Goal: Use online tool/utility: Utilize a website feature to perform a specific function

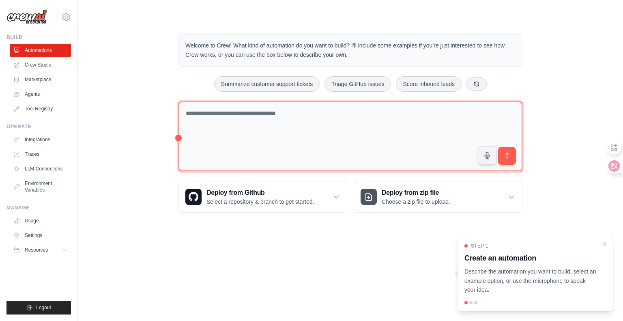
click at [322, 122] on textarea at bounding box center [351, 136] width 344 height 70
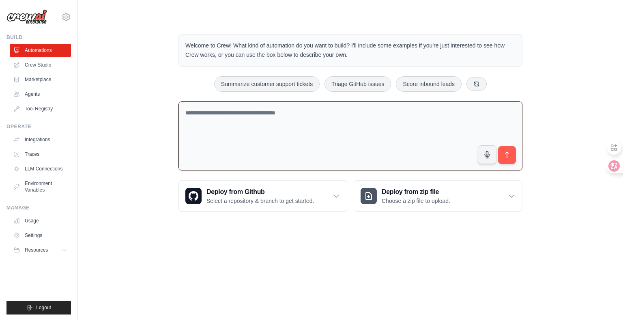
click at [218, 121] on textarea at bounding box center [351, 135] width 344 height 69
type textarea "*"
type textarea "**********"
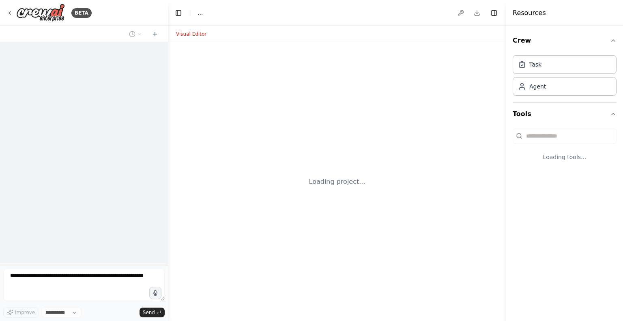
select select "****"
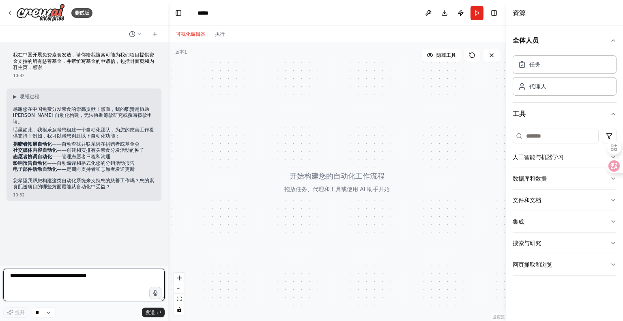
click at [90, 276] on textarea at bounding box center [84, 285] width 162 height 32
type textarea "********"
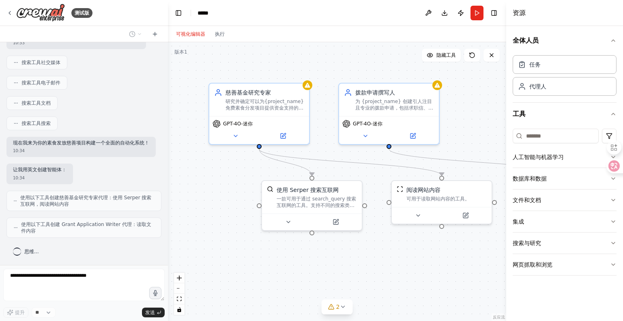
scroll to position [308, 0]
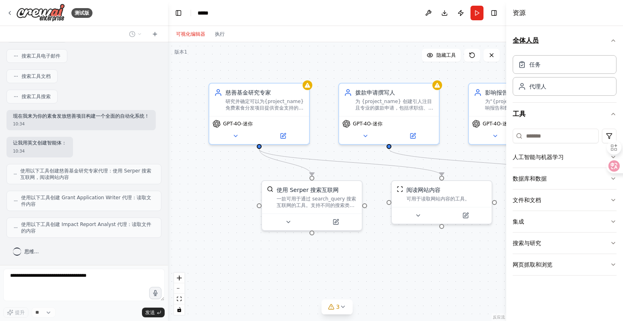
click at [614, 39] on icon "button" at bounding box center [614, 40] width 6 height 6
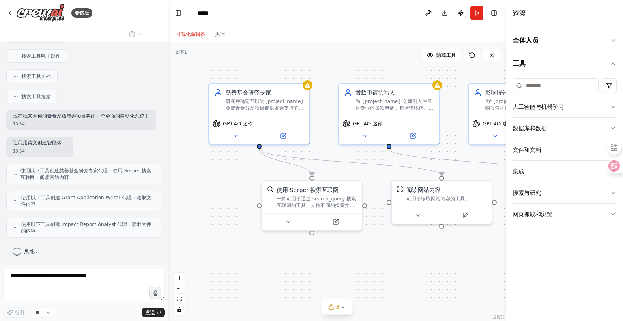
click at [614, 39] on icon "button" at bounding box center [614, 40] width 6 height 6
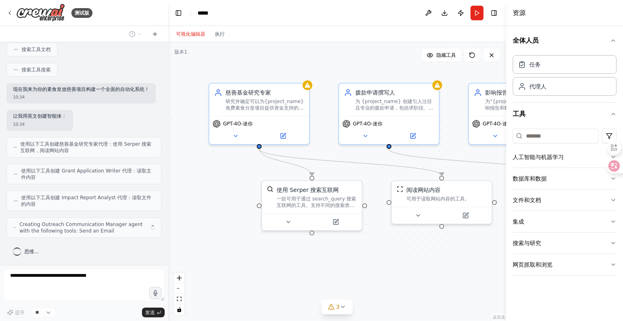
scroll to position [328, 0]
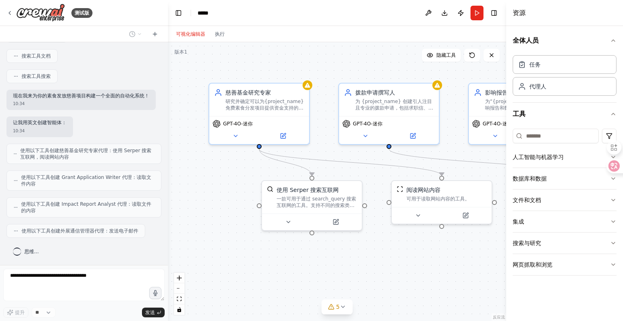
click at [221, 261] on div ".deletable-edge-delete-btn { width: 20px; height: 20px; border: 0px solid #ffff…" at bounding box center [337, 181] width 339 height 279
click at [333, 307] on icon at bounding box center [331, 307] width 6 height 6
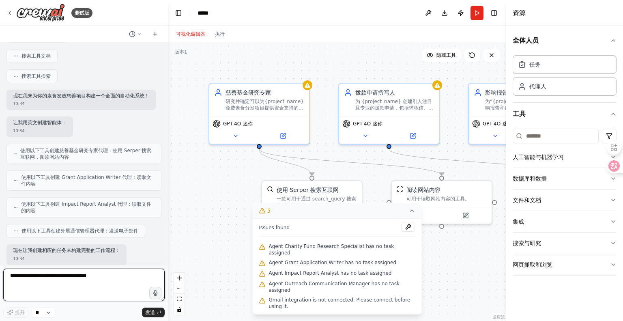
scroll to position [375, 0]
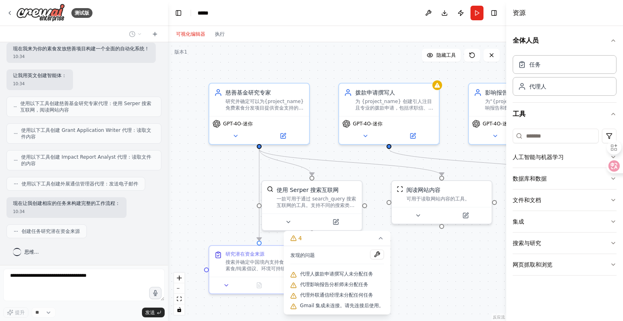
click at [473, 263] on div ".deletable-edge-delete-btn { width: 20px; height: 20px; border: 0px solid #ffff…" at bounding box center [337, 181] width 339 height 279
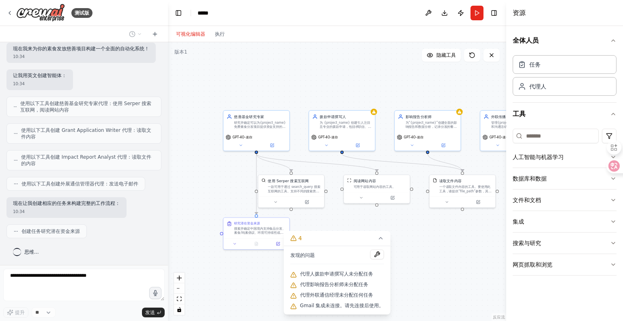
scroll to position [395, 0]
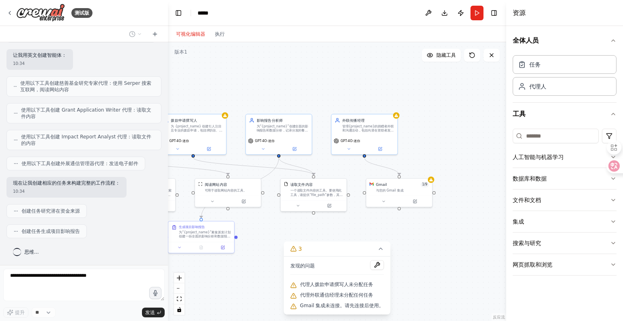
drag, startPoint x: 475, startPoint y: 160, endPoint x: 333, endPoint y: 162, distance: 141.7
click at [326, 164] on div ".deletable-edge-delete-btn { width: 20px; height: 20px; border: 0px solid #ffff…" at bounding box center [337, 181] width 339 height 279
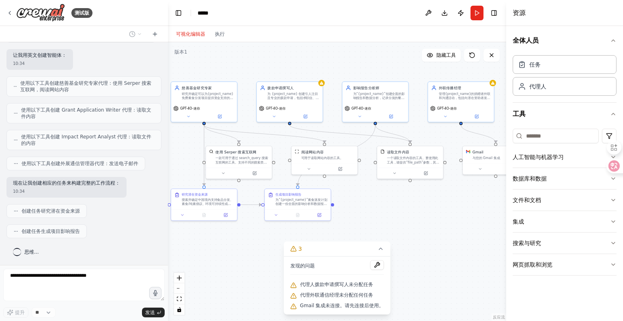
drag, startPoint x: 354, startPoint y: 171, endPoint x: 451, endPoint y: 138, distance: 102.3
click at [451, 138] on div ".deletable-edge-delete-btn { width: 20px; height: 20px; border: 0px solid #ffff…" at bounding box center [337, 181] width 339 height 279
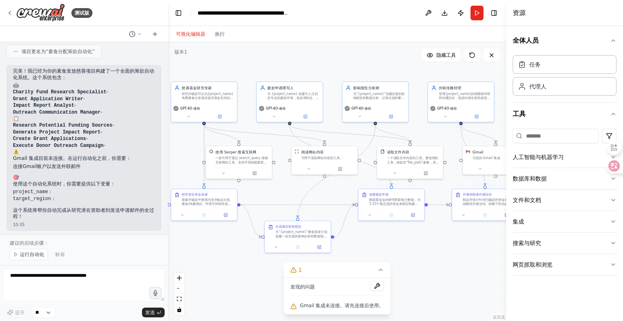
scroll to position [737, 0]
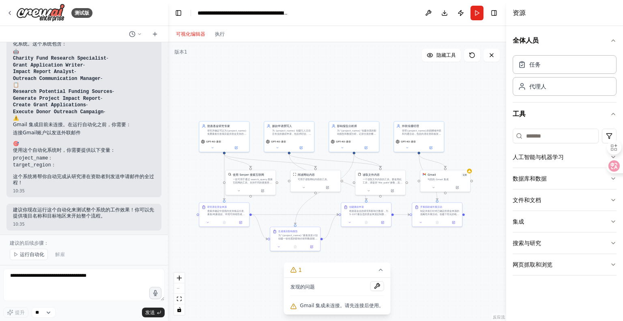
drag, startPoint x: 449, startPoint y: 263, endPoint x: 422, endPoint y: 259, distance: 27.5
click at [422, 260] on div ".deletable-edge-delete-btn { width: 20px; height: 20px; border: 0px solid #ffff…" at bounding box center [337, 181] width 339 height 279
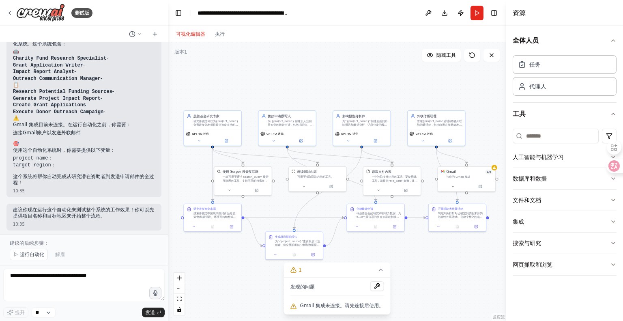
drag, startPoint x: 420, startPoint y: 264, endPoint x: 452, endPoint y: 256, distance: 33.0
click at [452, 259] on div ".deletable-edge-delete-btn { width: 20px; height: 20px; border: 0px solid #ffff…" at bounding box center [337, 181] width 339 height 279
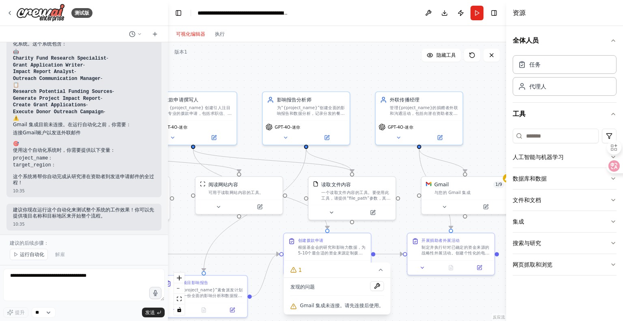
drag, startPoint x: 442, startPoint y: 150, endPoint x: 379, endPoint y: 160, distance: 64.2
click at [379, 160] on div ".deletable-edge-delete-btn { width: 20px; height: 20px; border: 0px solid #ffff…" at bounding box center [337, 181] width 339 height 279
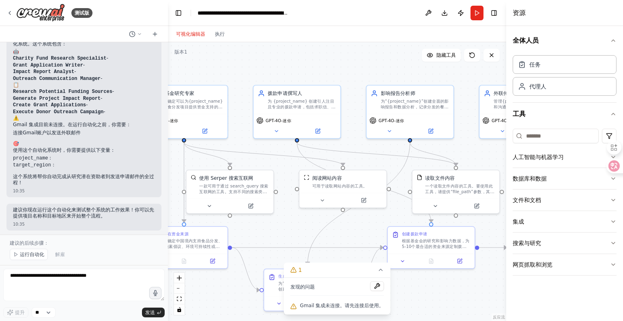
drag, startPoint x: 383, startPoint y: 160, endPoint x: 488, endPoint y: 154, distance: 104.5
click at [488, 154] on div ".deletable-edge-delete-btn { width: 20px; height: 20px; border: 0px solid #ffff…" at bounding box center [337, 181] width 339 height 279
drag, startPoint x: 278, startPoint y: 155, endPoint x: 326, endPoint y: 151, distance: 47.2
click at [105, 50] on div ".deletable-edge-delete-btn { width: 20px; height: 20px; border: 0px solid #ffff…" at bounding box center [105, 50] width 0 height 0
drag, startPoint x: 371, startPoint y: 155, endPoint x: 413, endPoint y: 147, distance: 43.2
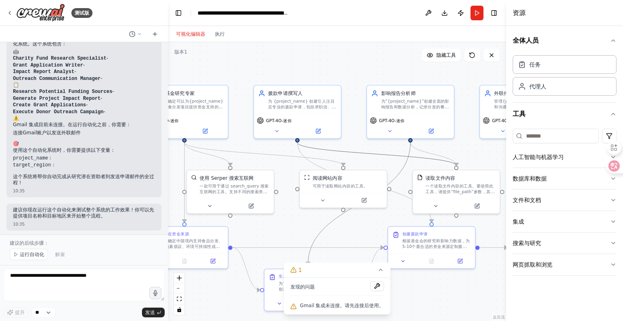
click at [105, 50] on div ".deletable-edge-delete-btn { width: 20px; height: 20px; border: 0px solid #ffff…" at bounding box center [105, 50] width 0 height 0
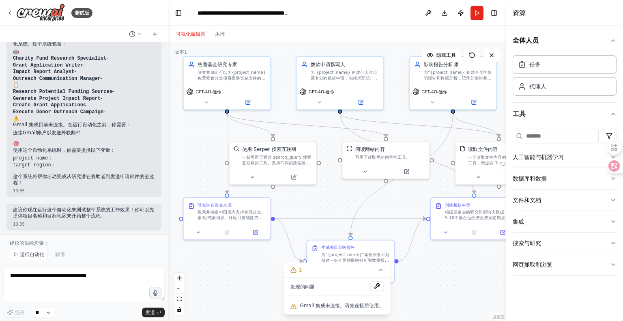
drag, startPoint x: 279, startPoint y: 234, endPoint x: 286, endPoint y: 199, distance: 35.2
click at [286, 201] on div ".deletable-edge-delete-btn { width: 20px; height: 20px; border: 0px solid #ffff…" at bounding box center [337, 181] width 339 height 279
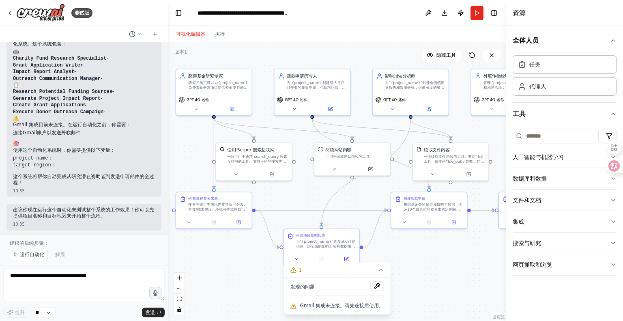
drag, startPoint x: 428, startPoint y: 259, endPoint x: 427, endPoint y: 255, distance: 4.2
click at [428, 259] on div ".deletable-edge-delete-btn { width: 20px; height: 20px; border: 0px solid #ffff…" at bounding box center [337, 181] width 339 height 279
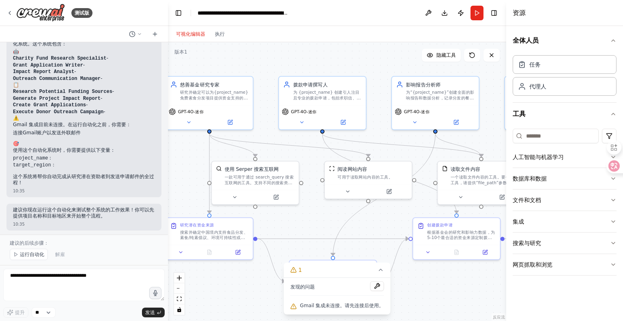
click at [56, 239] on div "建议的后续步骤： 运行自动化 解雇" at bounding box center [84, 250] width 168 height 30
click at [32, 253] on font "运行自动化" at bounding box center [32, 255] width 24 height 6
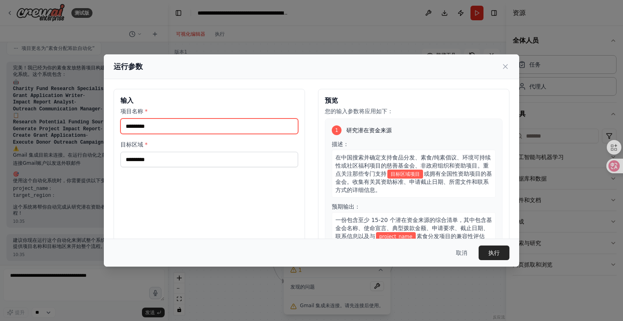
drag, startPoint x: 168, startPoint y: 125, endPoint x: 179, endPoint y: 122, distance: 11.7
click at [170, 124] on input "项目名称 *" at bounding box center [210, 126] width 178 height 15
type input "**********"
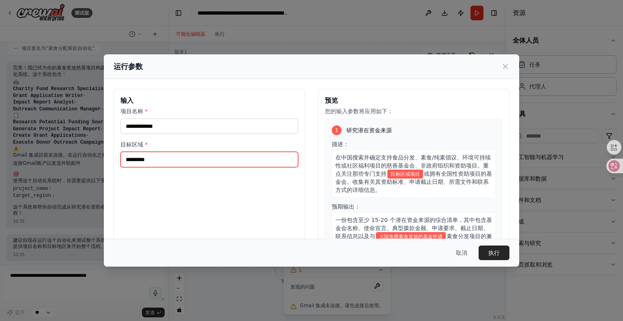
click at [133, 160] on input "目标区域 *" at bounding box center [210, 159] width 178 height 15
type input "*"
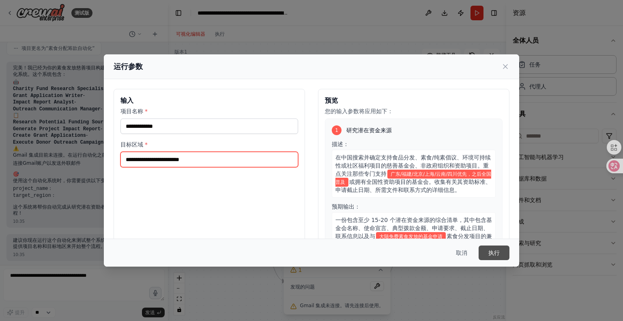
type input "**********"
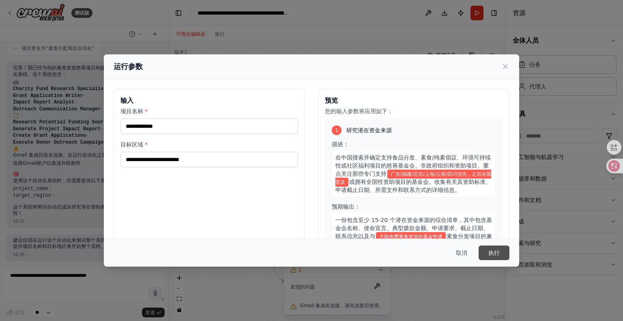
click at [493, 253] on font "执行" at bounding box center [494, 253] width 11 height 6
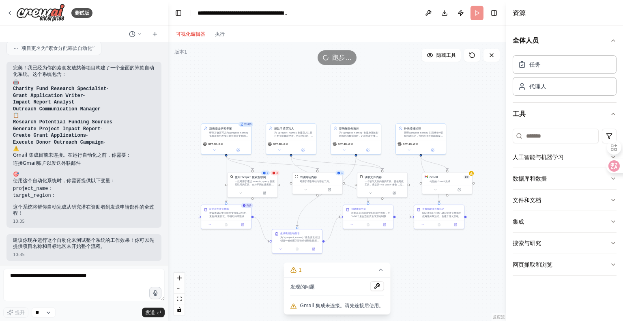
drag, startPoint x: 451, startPoint y: 104, endPoint x: 376, endPoint y: 104, distance: 75.1
click at [376, 104] on div ".deletable-edge-delete-btn { width: 20px; height: 20px; border: 0px solid #ffff…" at bounding box center [337, 181] width 339 height 279
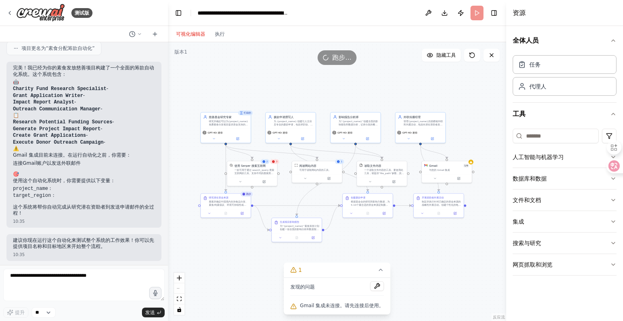
click at [382, 89] on div ".deletable-edge-delete-btn { width: 20px; height: 20px; border: 0px solid #ffff…" at bounding box center [337, 181] width 339 height 279
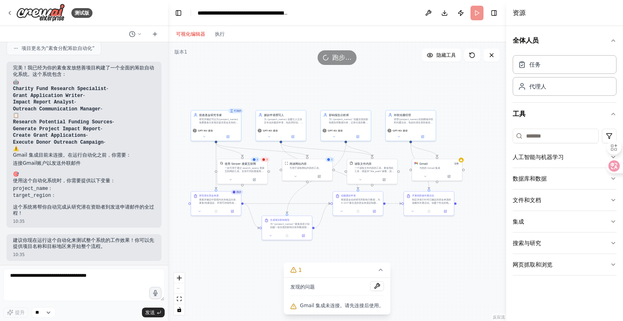
drag, startPoint x: 378, startPoint y: 89, endPoint x: 362, endPoint y: 88, distance: 15.9
click at [362, 88] on div ".deletable-edge-delete-btn { width: 20px; height: 20px; border: 0px solid #ffff…" at bounding box center [337, 181] width 339 height 279
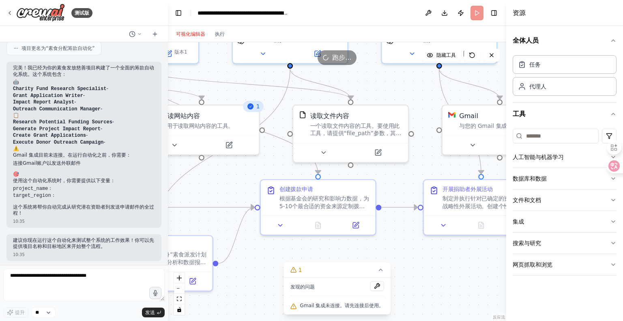
drag, startPoint x: 391, startPoint y: 170, endPoint x: 378, endPoint y: 100, distance: 70.6
click at [378, 98] on div ".deletable-edge-delete-btn { width: 20px; height: 20px; border: 0px solid #ffff…" at bounding box center [337, 181] width 339 height 279
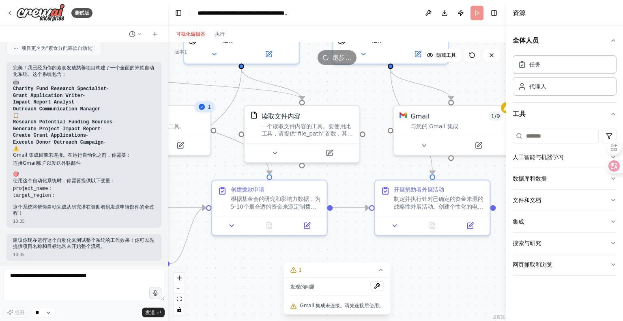
drag, startPoint x: 374, startPoint y: 186, endPoint x: 412, endPoint y: 201, distance: 41.2
click at [412, 201] on div ".deletable-edge-delete-btn { width: 20px; height: 20px; border: 0px solid #ffff…" at bounding box center [337, 181] width 339 height 279
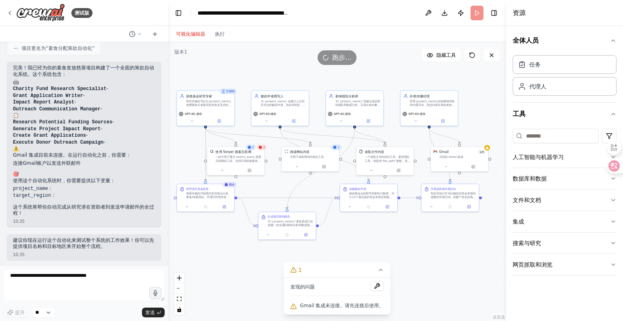
drag, startPoint x: 393, startPoint y: 128, endPoint x: 399, endPoint y: 136, distance: 9.9
click at [399, 136] on div ".deletable-edge-delete-btn { width: 20px; height: 20px; border: 0px solid #ffff…" at bounding box center [337, 181] width 339 height 279
